Goal: Transaction & Acquisition: Obtain resource

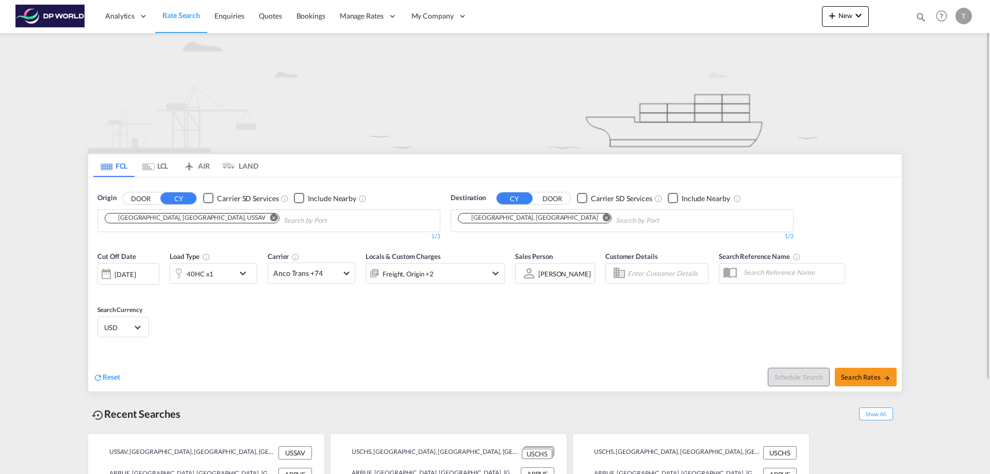
click at [284, 216] on input "Chips input." at bounding box center [333, 221] width 98 height 17
click at [270, 217] on md-icon "Remove" at bounding box center [274, 218] width 8 height 8
click at [185, 217] on input "Chips input." at bounding box center [154, 221] width 98 height 17
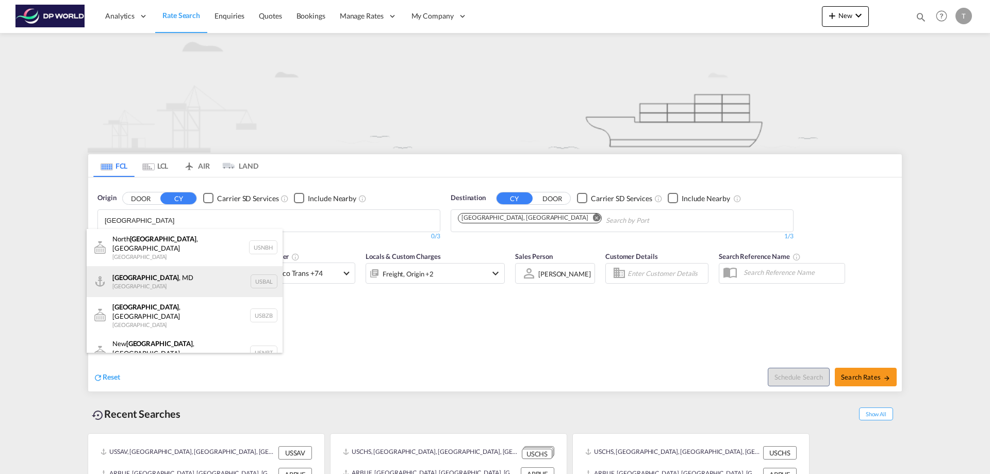
type input "[GEOGRAPHIC_DATA]"
click at [142, 274] on div "[GEOGRAPHIC_DATA] , [GEOGRAPHIC_DATA] [GEOGRAPHIC_DATA] USBAL" at bounding box center [185, 281] width 196 height 31
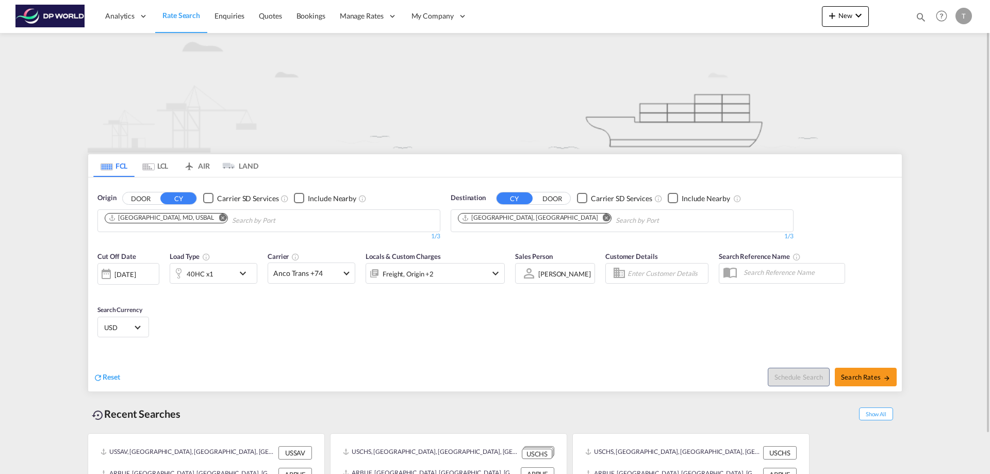
click at [603, 216] on md-icon "Remove" at bounding box center [607, 218] width 8 height 8
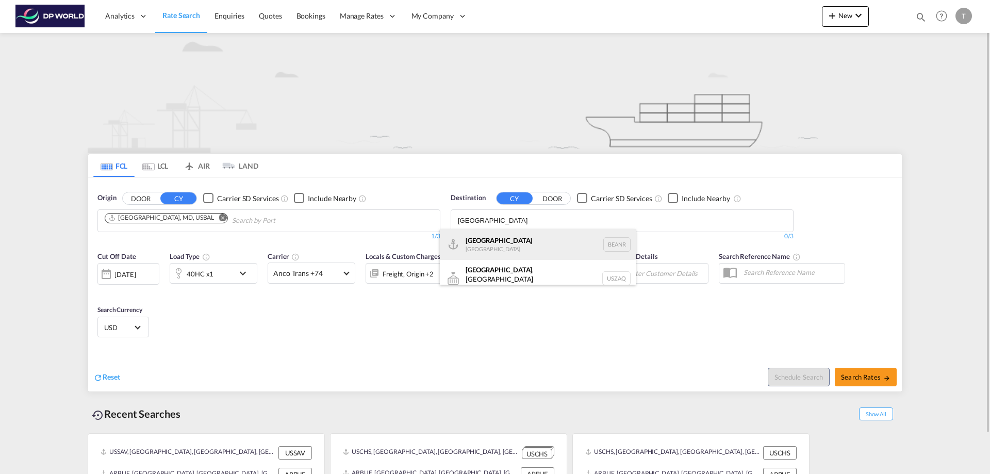
type input "[GEOGRAPHIC_DATA]"
click at [496, 235] on div "[GEOGRAPHIC_DATA] [GEOGRAPHIC_DATA] BEANR" at bounding box center [538, 244] width 196 height 31
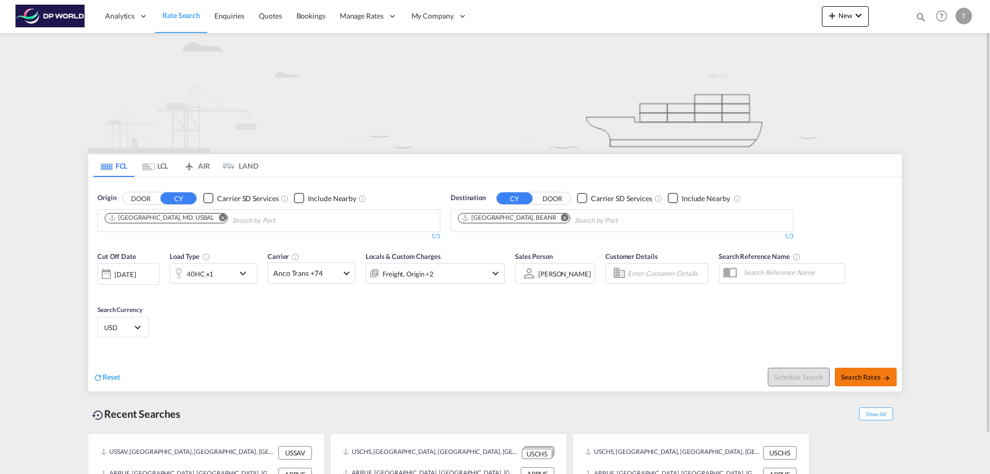
click at [858, 376] on span "Search Rates" at bounding box center [866, 377] width 50 height 8
type input "USBAL to BEANR / [DATE]"
